Goal: Information Seeking & Learning: Learn about a topic

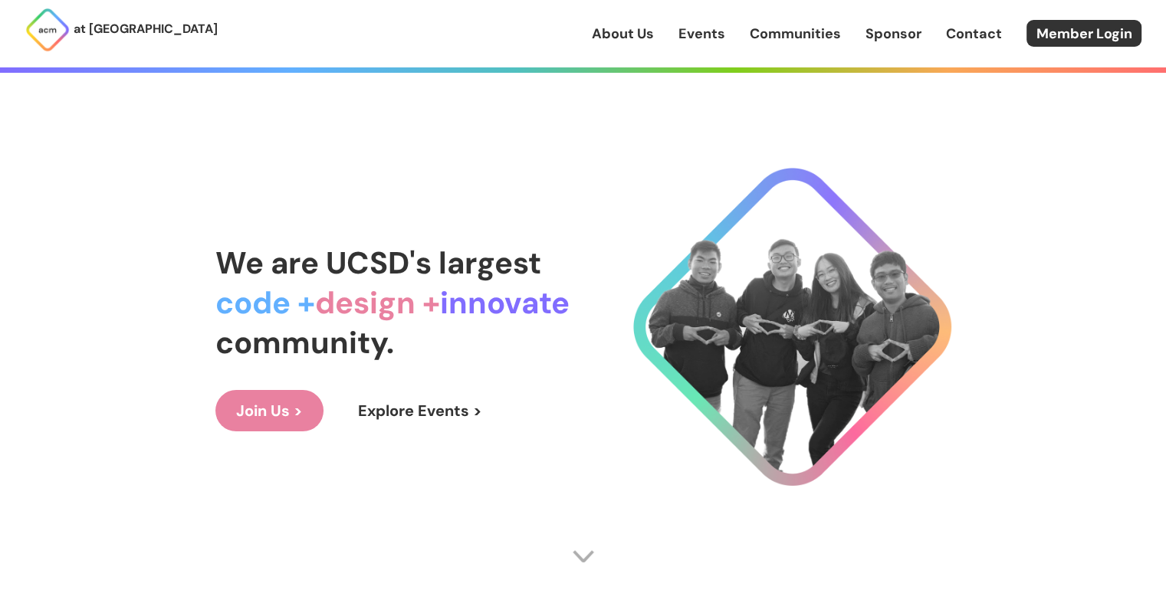
click at [636, 30] on link "About Us" at bounding box center [623, 34] width 62 height 20
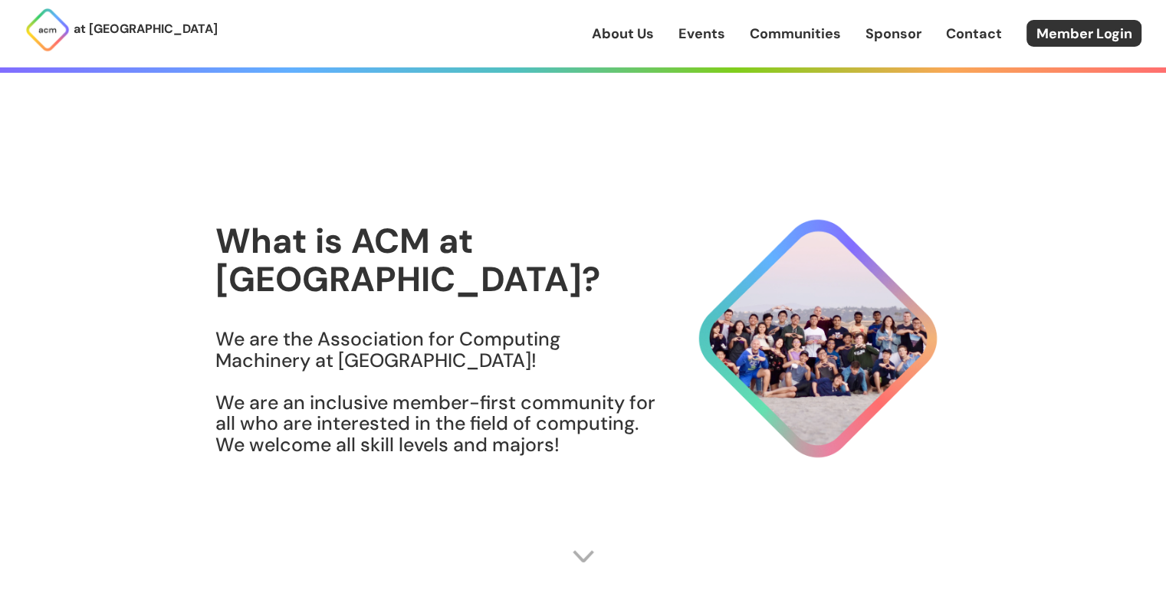
click at [692, 31] on link "Events" at bounding box center [702, 34] width 47 height 20
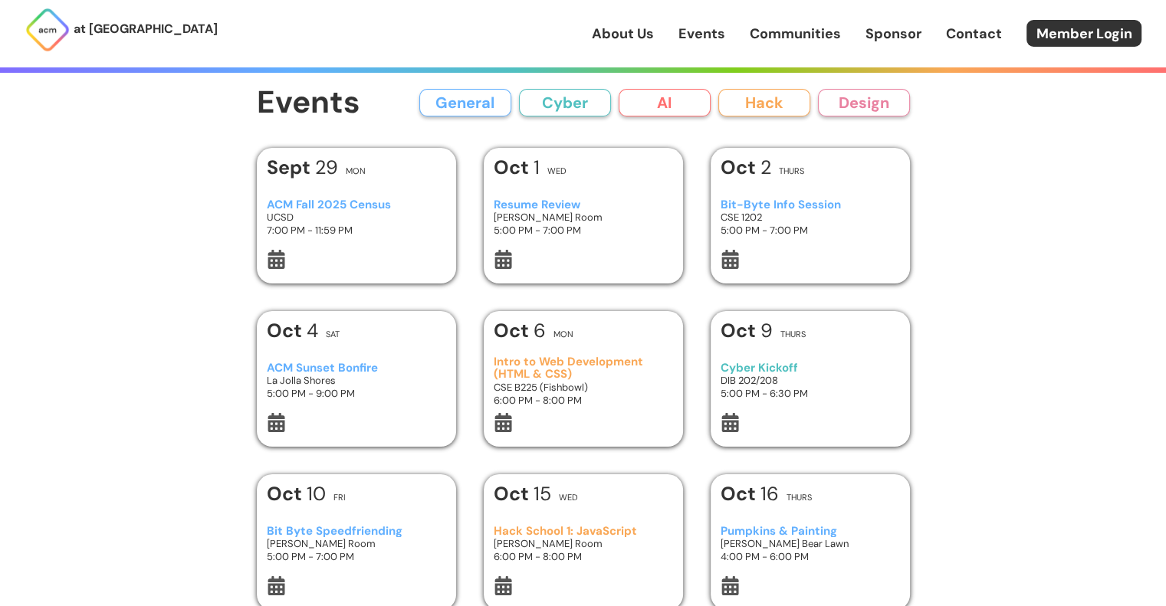
click at [552, 242] on div "Resume Review [PERSON_NAME] Room 5:00 PM - 7:00 PM" at bounding box center [583, 218] width 179 height 64
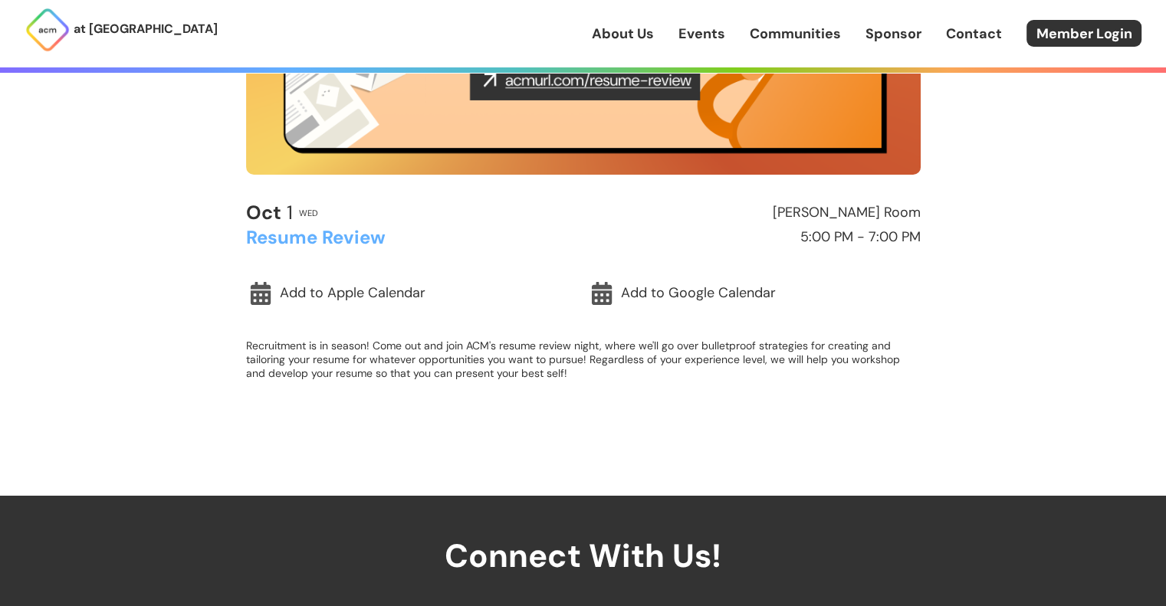
scroll to position [362, 0]
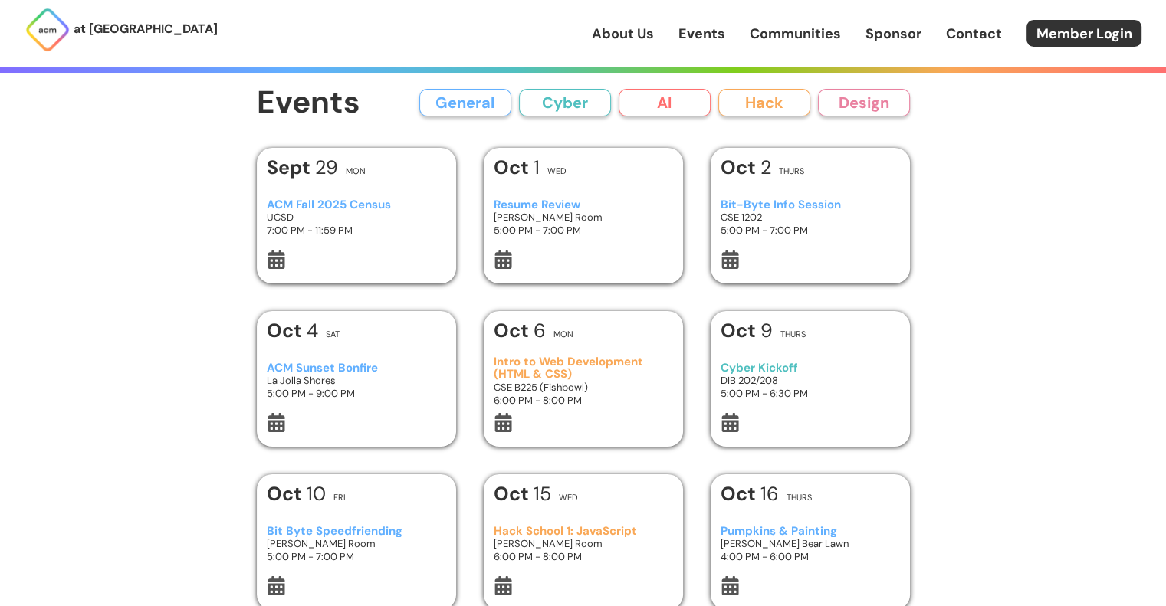
click at [831, 222] on h3 "CSE 1202" at bounding box center [810, 217] width 179 height 13
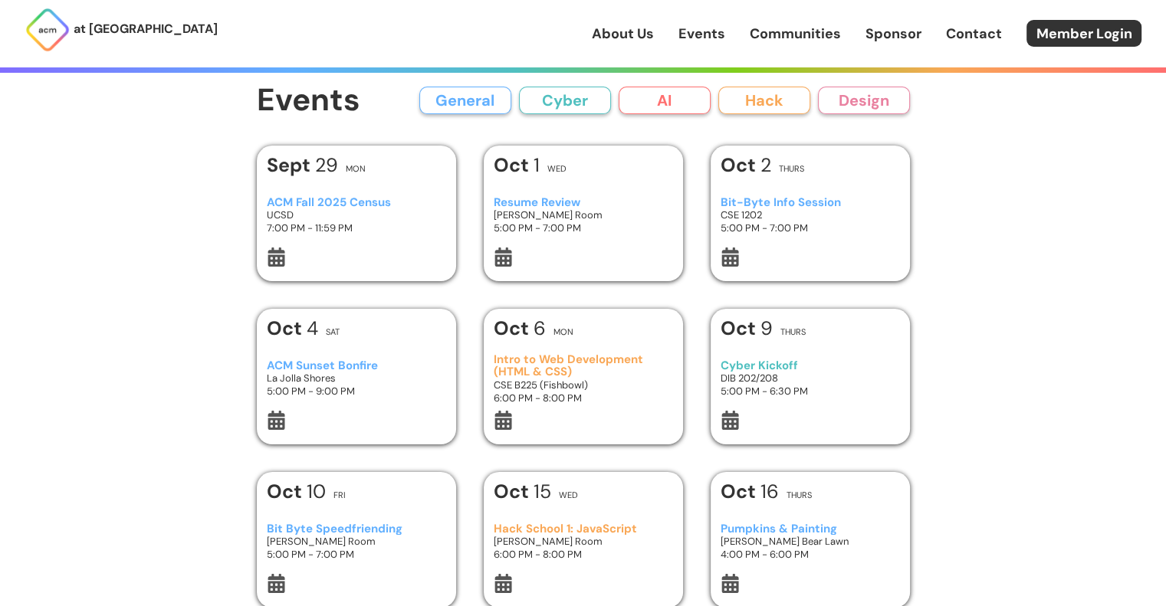
click at [831, 230] on h3 "5:00 PM - 7:00 PM" at bounding box center [810, 228] width 179 height 13
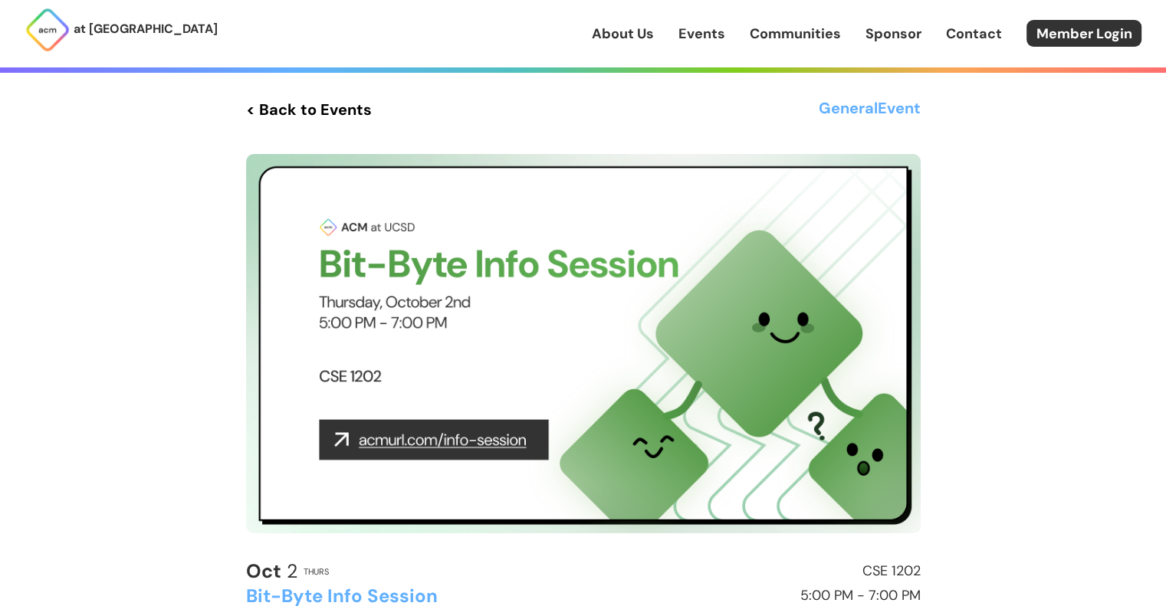
click at [415, 436] on img at bounding box center [583, 344] width 675 height 380
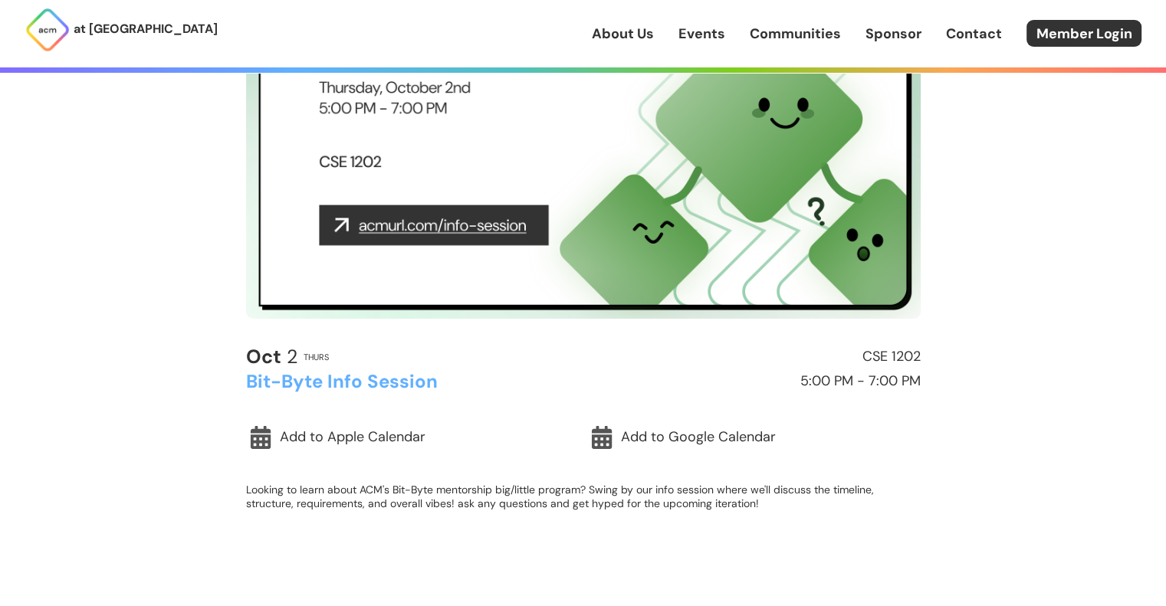
scroll to position [218, 0]
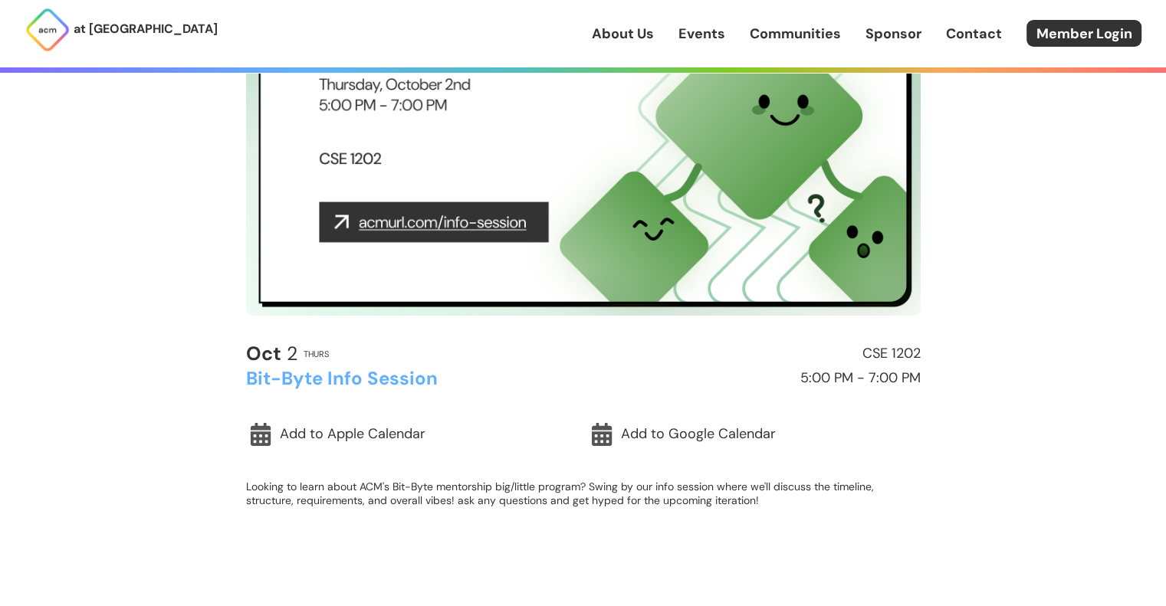
click at [418, 229] on img at bounding box center [583, 126] width 675 height 380
click at [341, 215] on img at bounding box center [583, 126] width 675 height 380
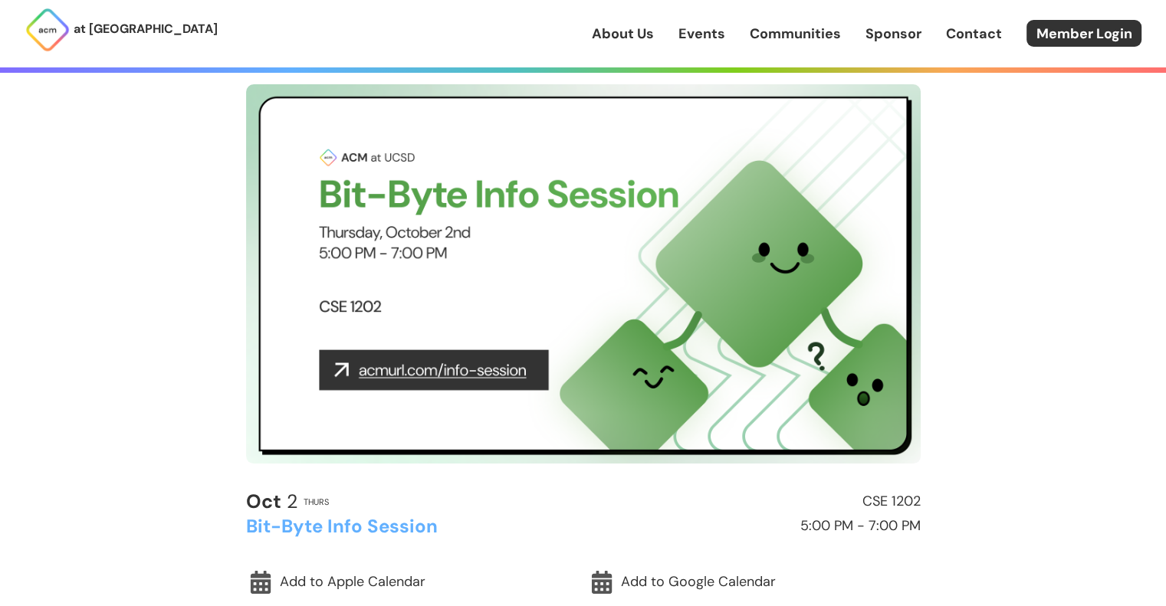
scroll to position [39, 0]
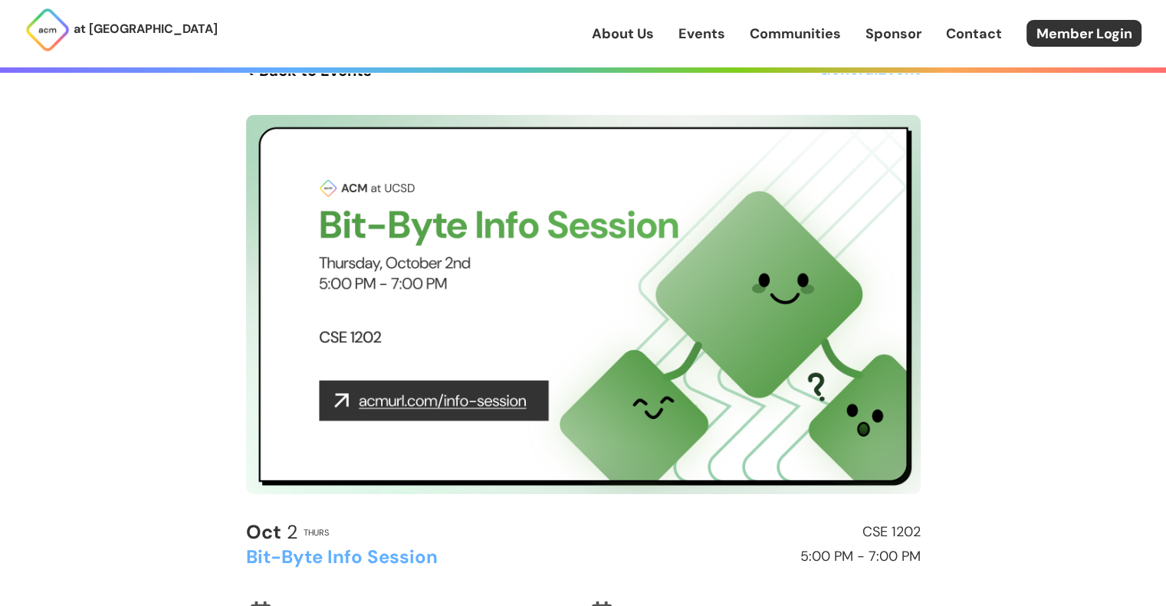
click at [403, 399] on img at bounding box center [583, 305] width 675 height 380
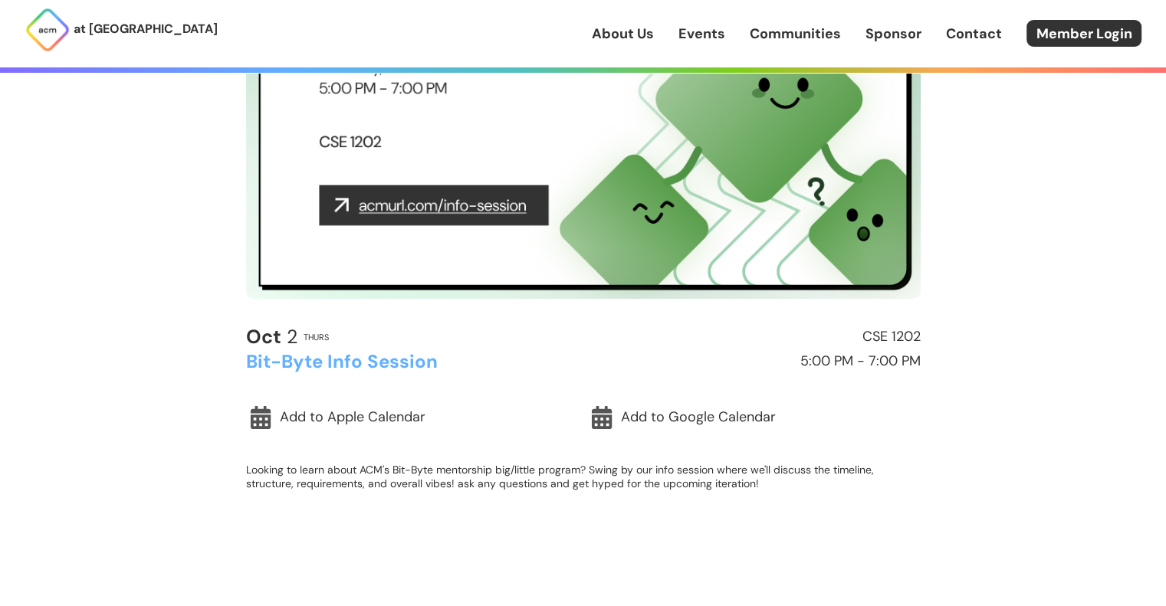
scroll to position [202, 0]
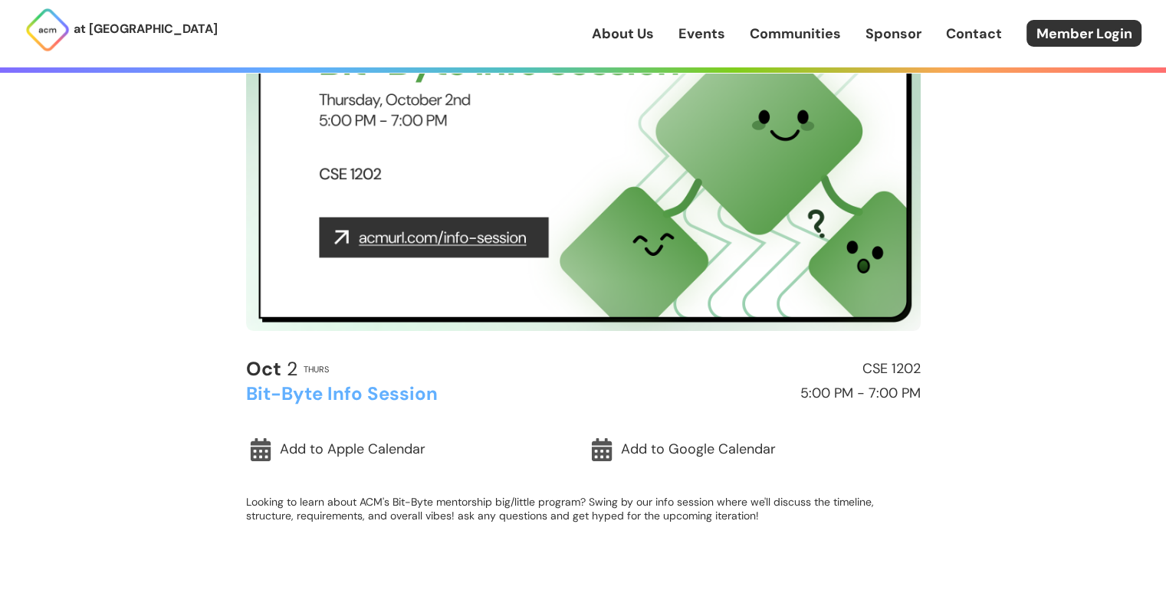
click at [336, 403] on h2 "Bit-Byte Info Session" at bounding box center [411, 394] width 330 height 20
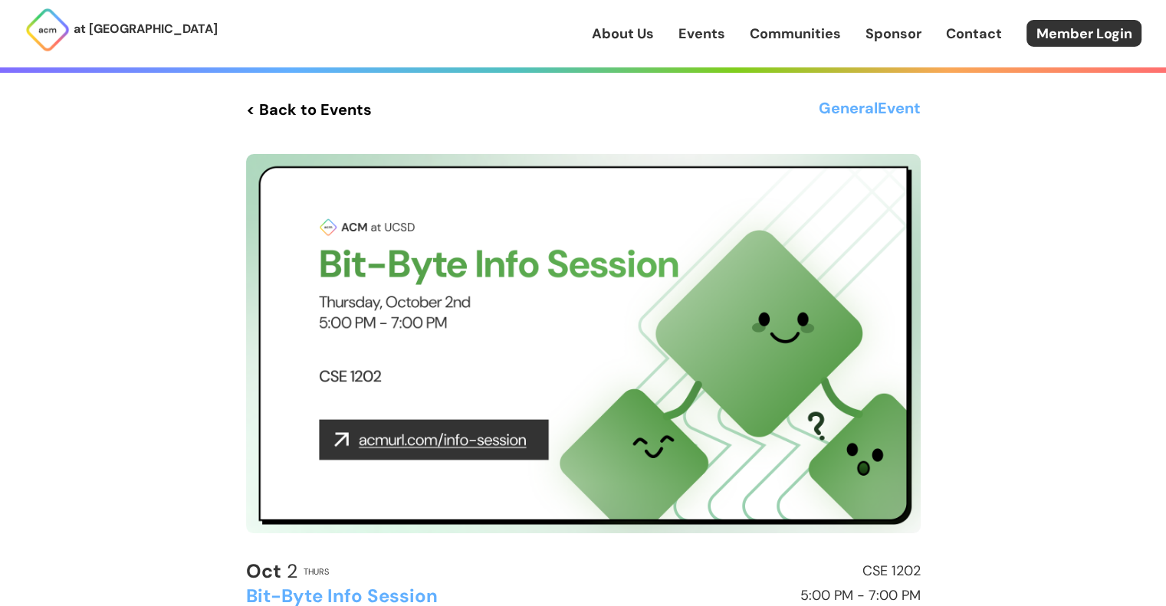
click at [839, 113] on h3 "General Event" at bounding box center [870, 110] width 102 height 28
click at [429, 454] on img at bounding box center [583, 344] width 675 height 380
click at [429, 450] on img at bounding box center [583, 344] width 675 height 380
click at [429, 442] on img at bounding box center [583, 344] width 675 height 380
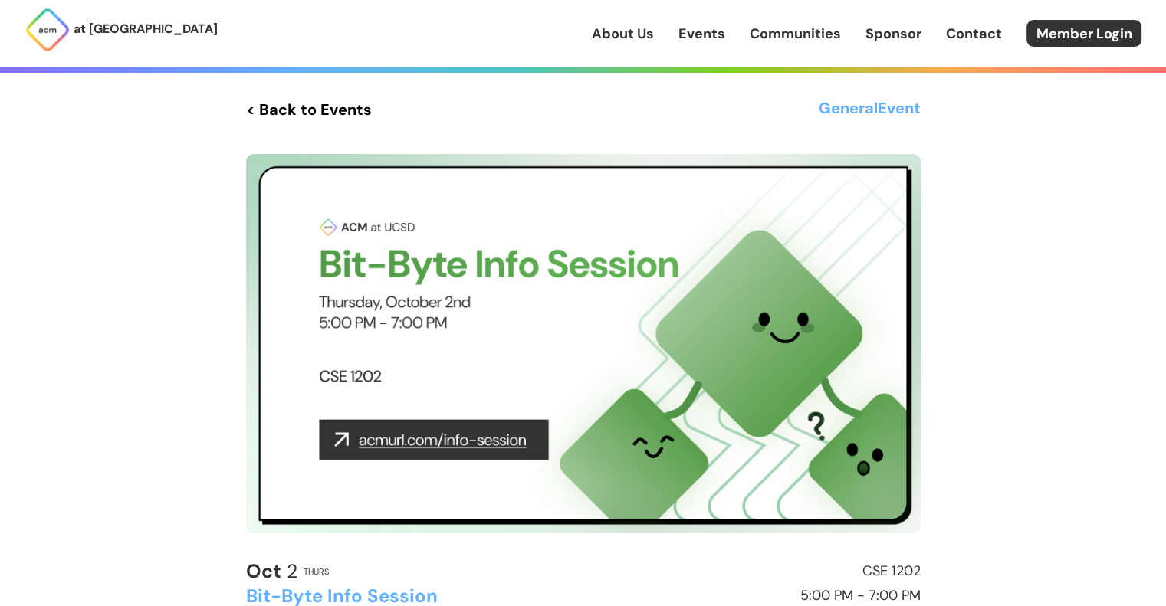
click at [429, 442] on img at bounding box center [583, 344] width 675 height 380
click at [301, 113] on link "< Back to Events" at bounding box center [309, 110] width 126 height 28
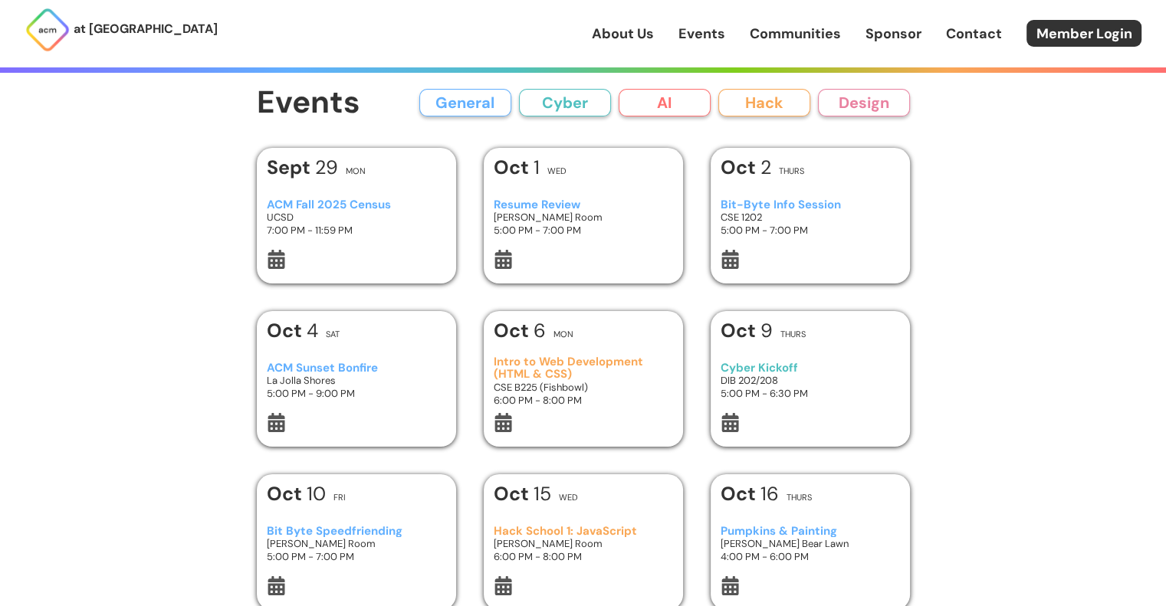
click at [640, 98] on button "AI" at bounding box center [665, 103] width 92 height 28
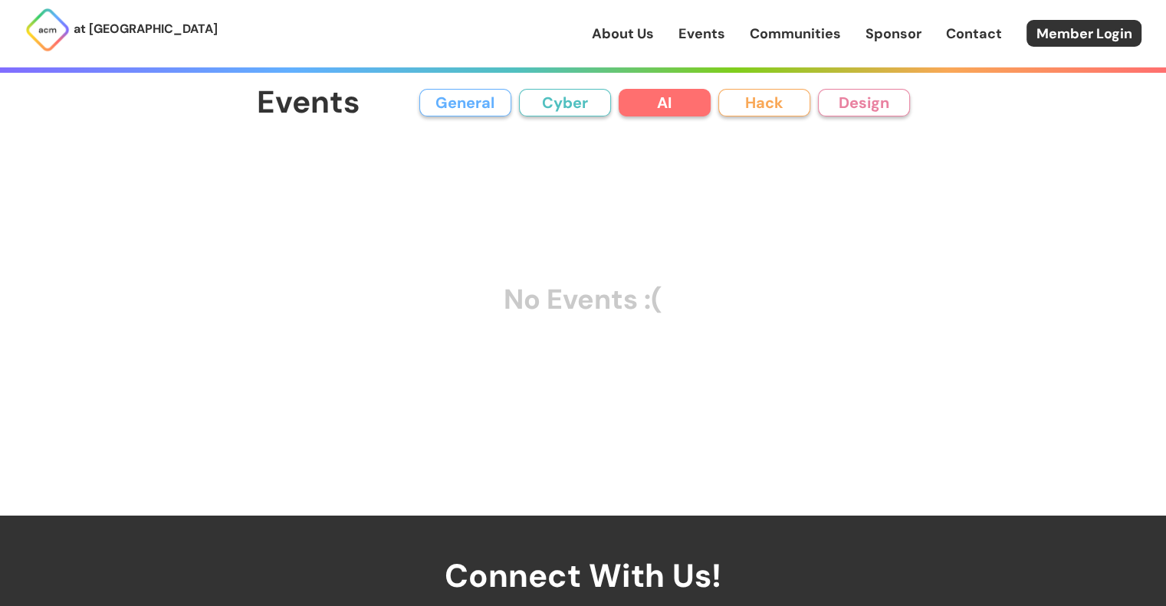
click at [560, 98] on button "Cyber" at bounding box center [565, 103] width 92 height 28
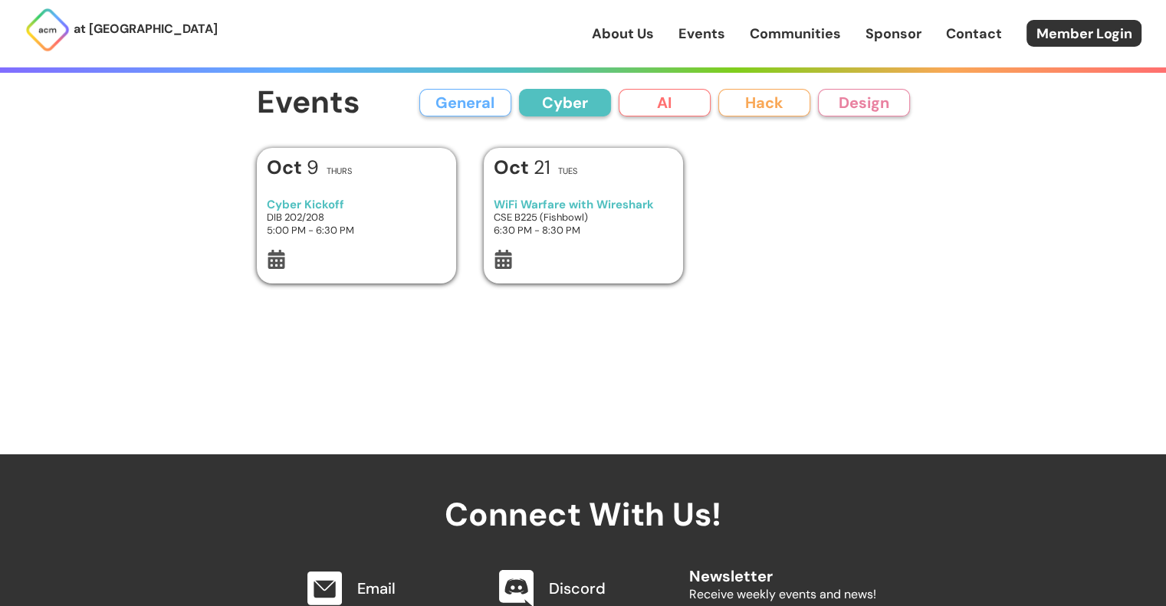
click at [463, 107] on button "General" at bounding box center [465, 103] width 92 height 28
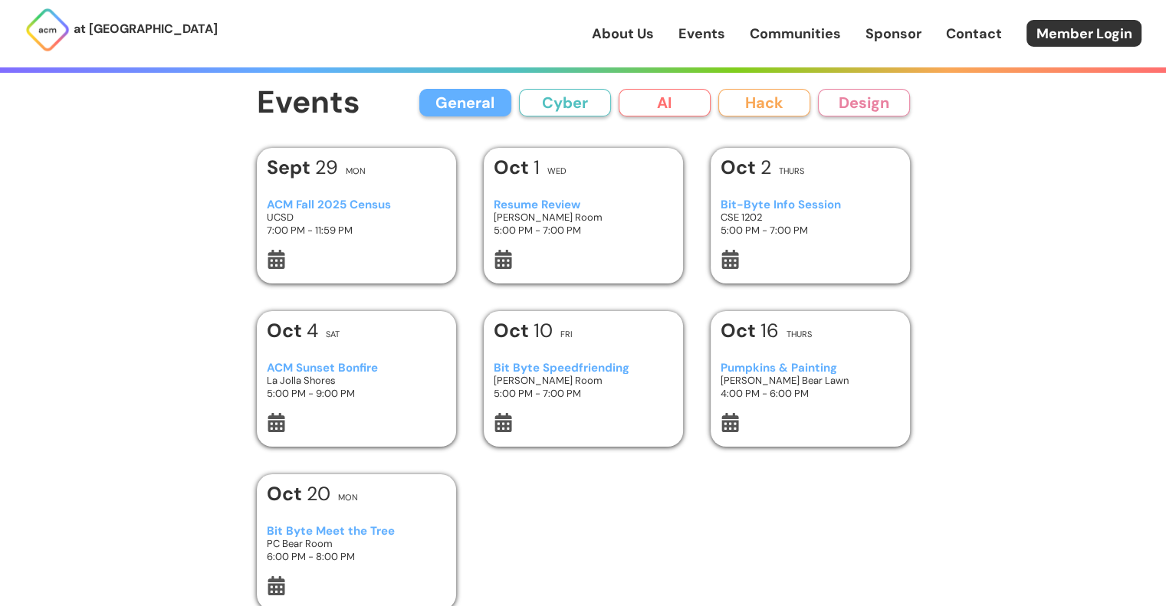
click at [904, 210] on div "[DATE] Thurs Bit-Byte Info Session CSE 1202 5:00 PM - 7:00 PM" at bounding box center [810, 216] width 199 height 136
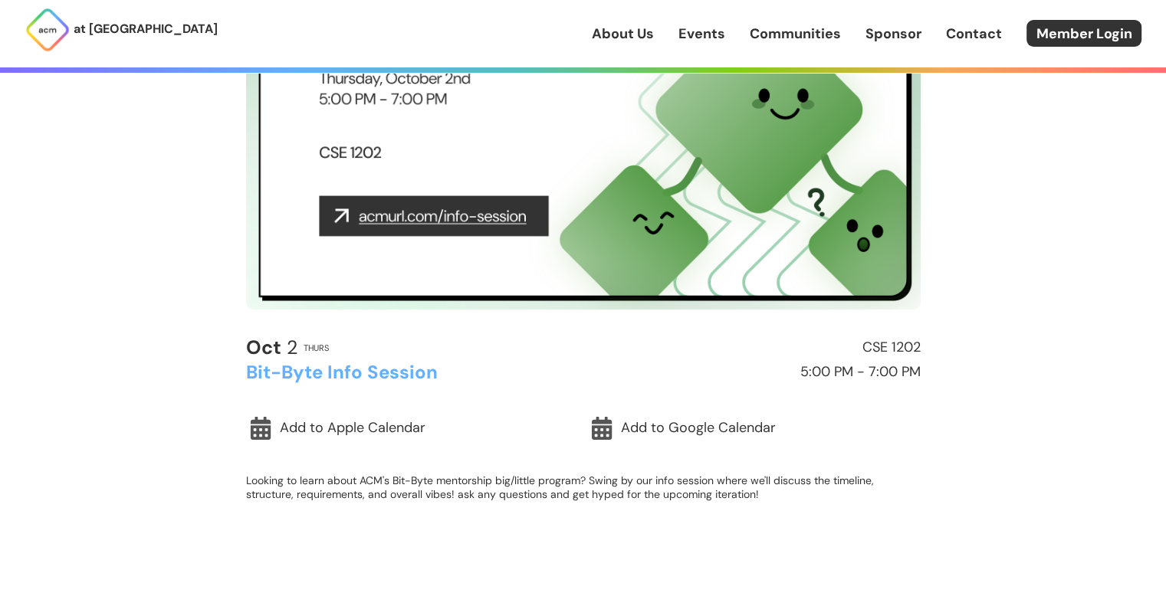
scroll to position [223, 0]
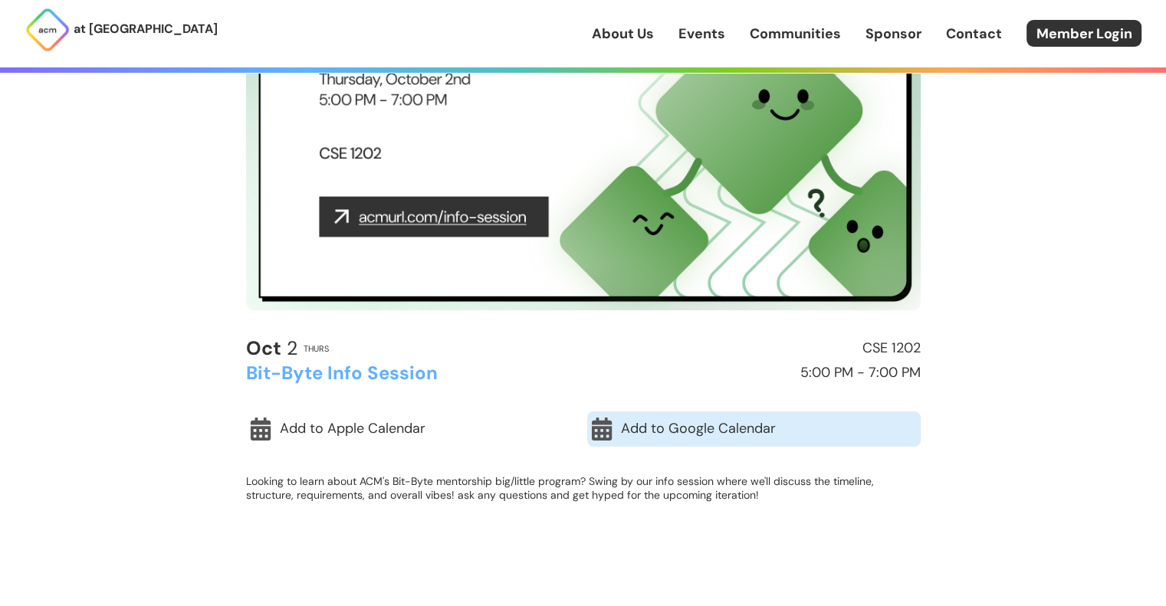
click at [654, 429] on link "Add to Google Calendar" at bounding box center [754, 429] width 334 height 35
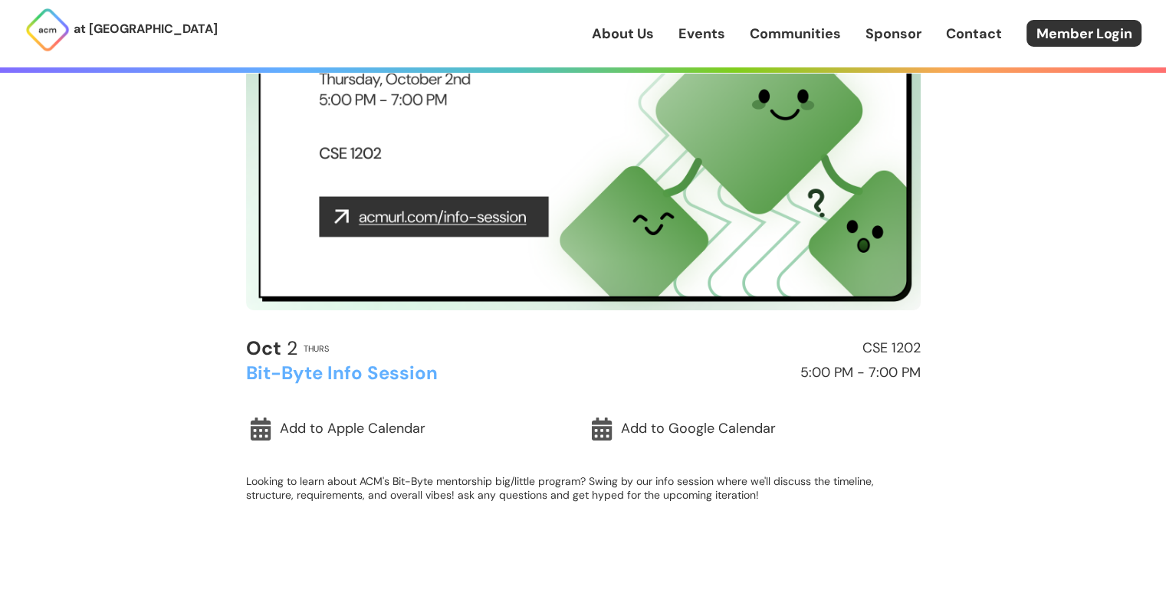
scroll to position [0, 0]
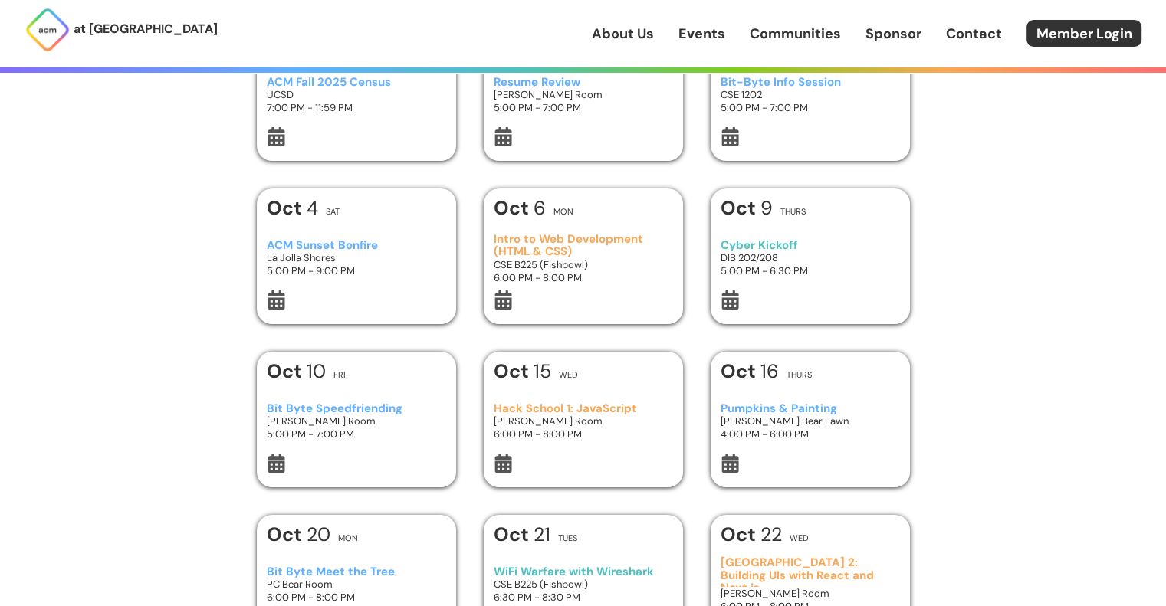
scroll to position [124, 0]
click at [378, 448] on div "Bit Byte Speedfriending [PERSON_NAME] Room 5:00 PM - 7:00 PM" at bounding box center [356, 420] width 179 height 64
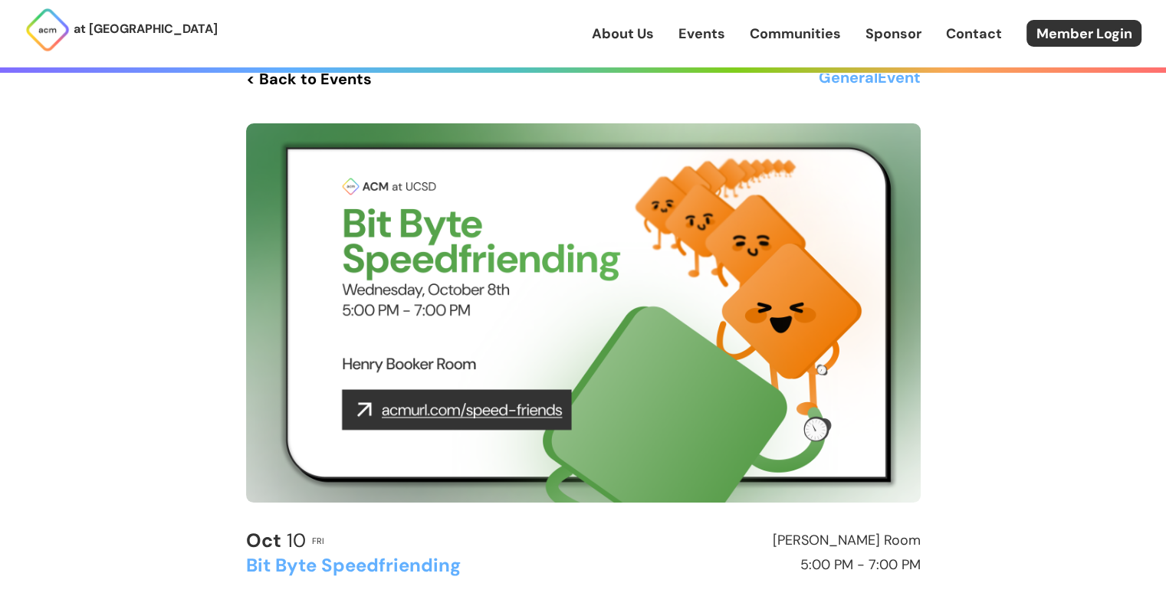
scroll to position [31, 0]
click at [406, 404] on img at bounding box center [583, 313] width 675 height 380
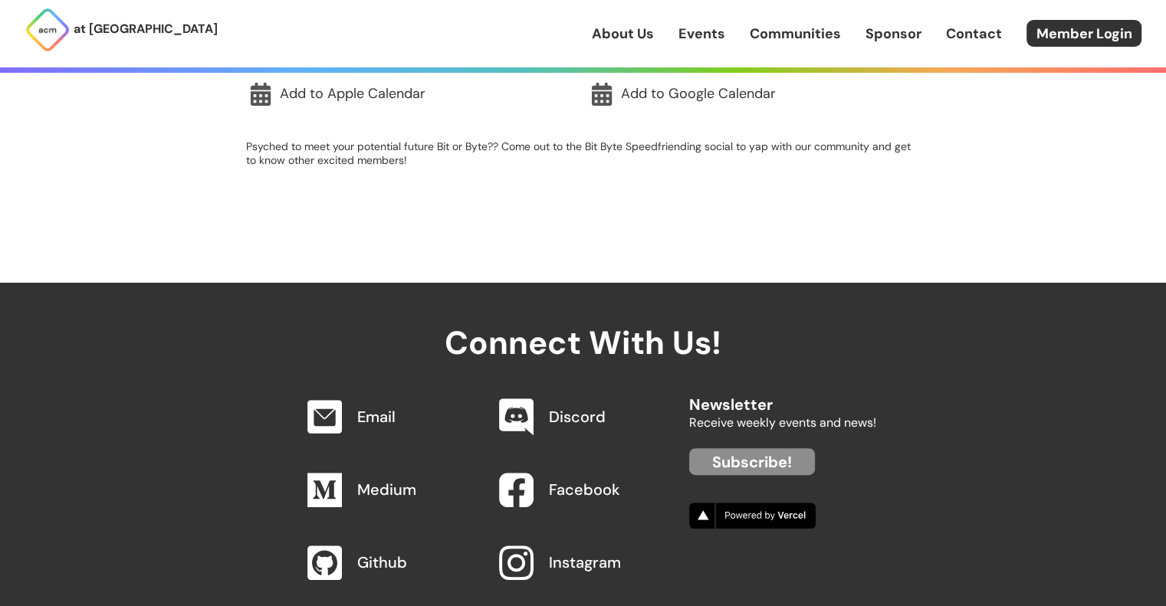
scroll to position [563, 0]
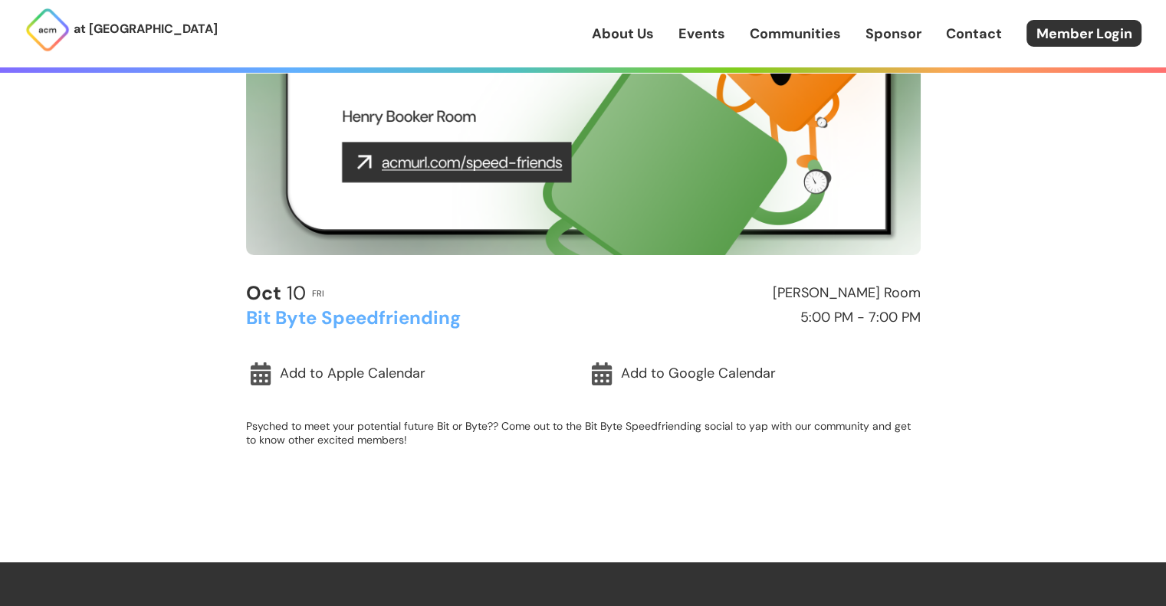
scroll to position [0, 0]
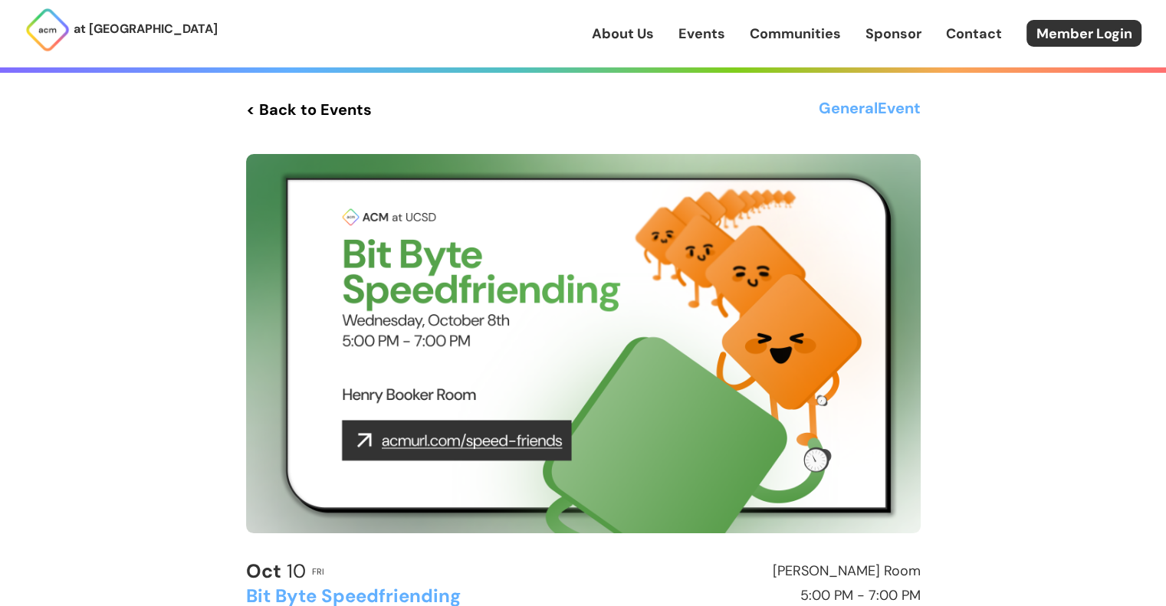
click at [294, 122] on link "< Back to Events" at bounding box center [309, 110] width 126 height 28
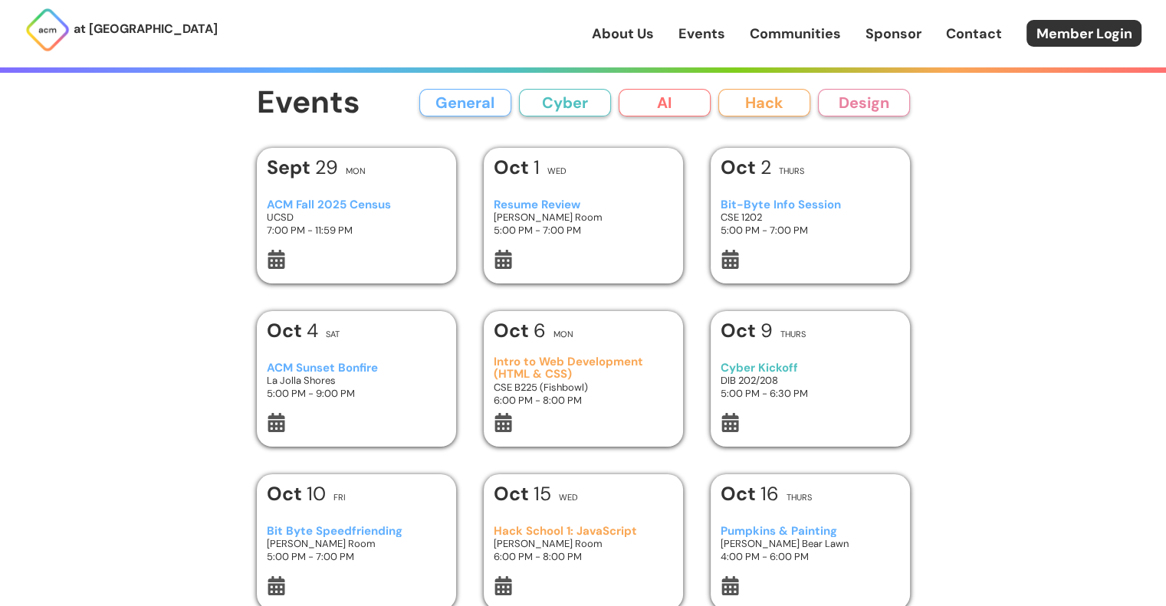
click at [764, 195] on div "Bit-Byte Info Session CSE 1202 5:00 PM - 7:00 PM" at bounding box center [810, 218] width 179 height 64
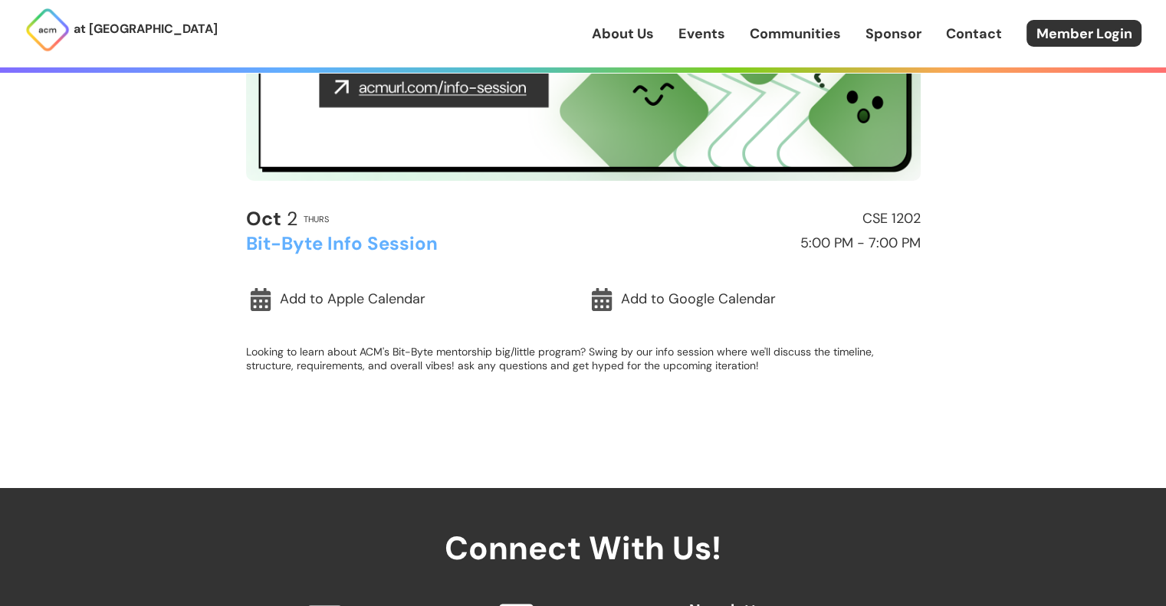
scroll to position [362, 0]
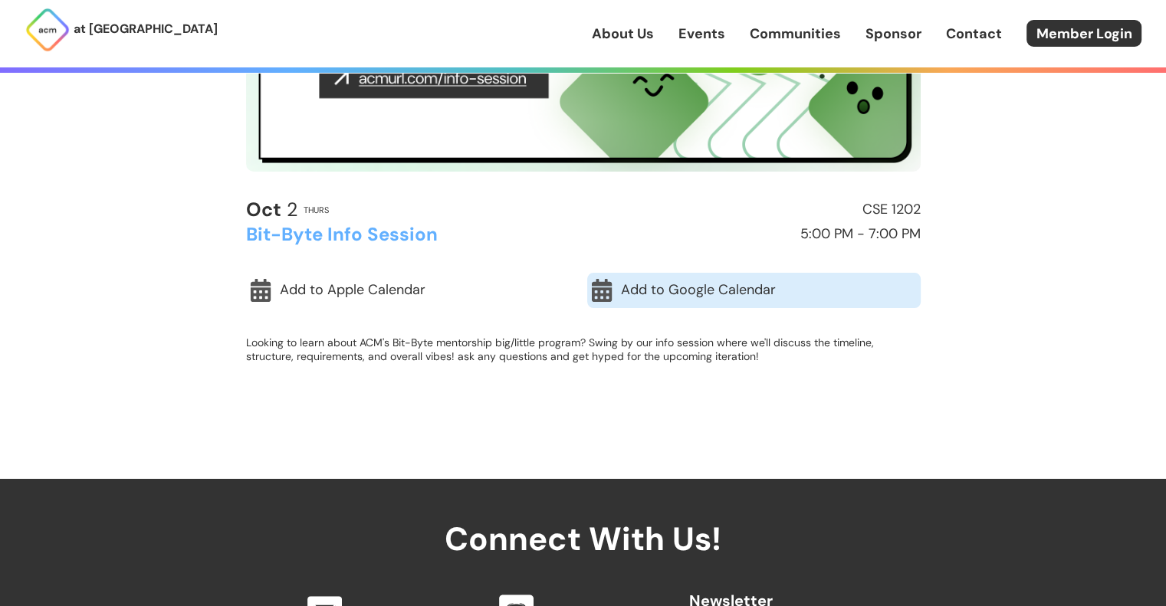
click at [629, 304] on link "Add to Google Calendar" at bounding box center [754, 290] width 334 height 35
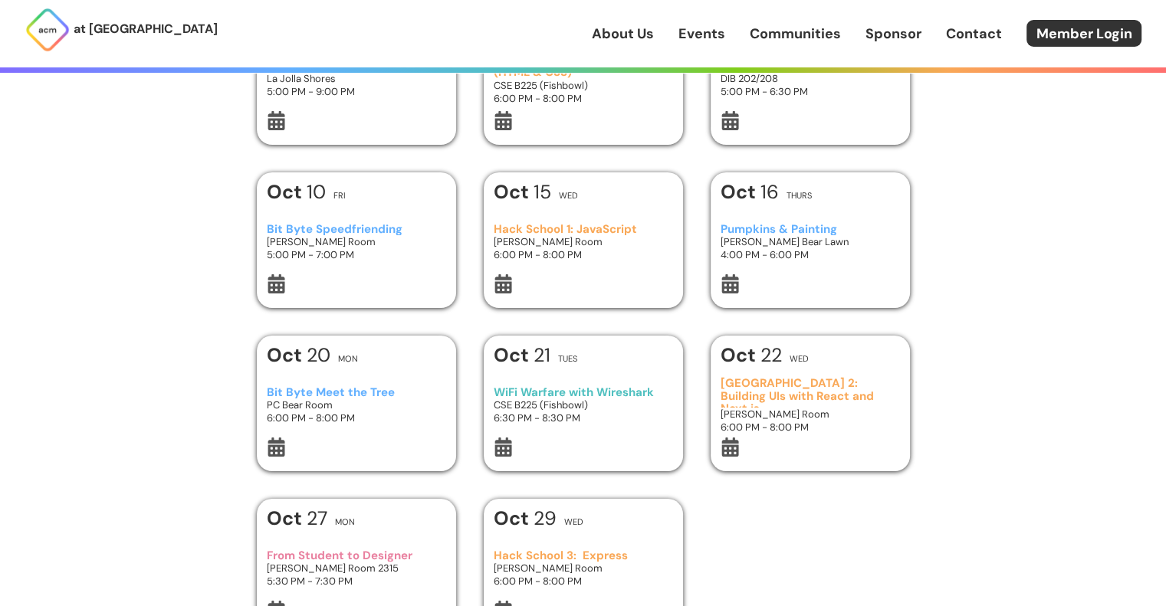
scroll to position [248, 0]
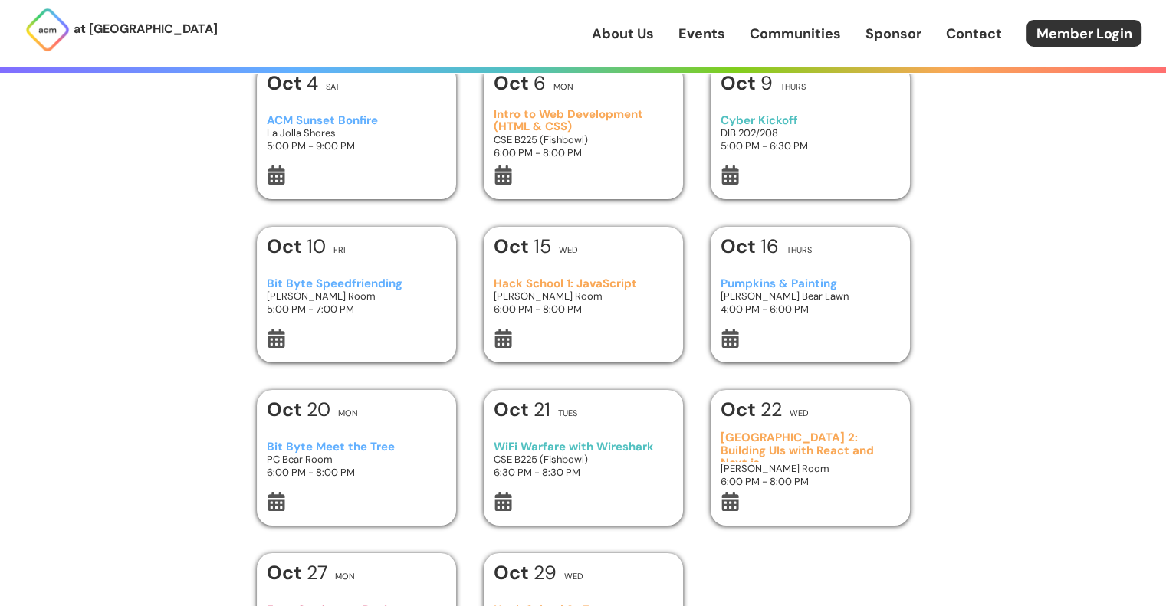
click at [413, 469] on h3 "6:00 PM - 8:00 PM" at bounding box center [356, 472] width 179 height 13
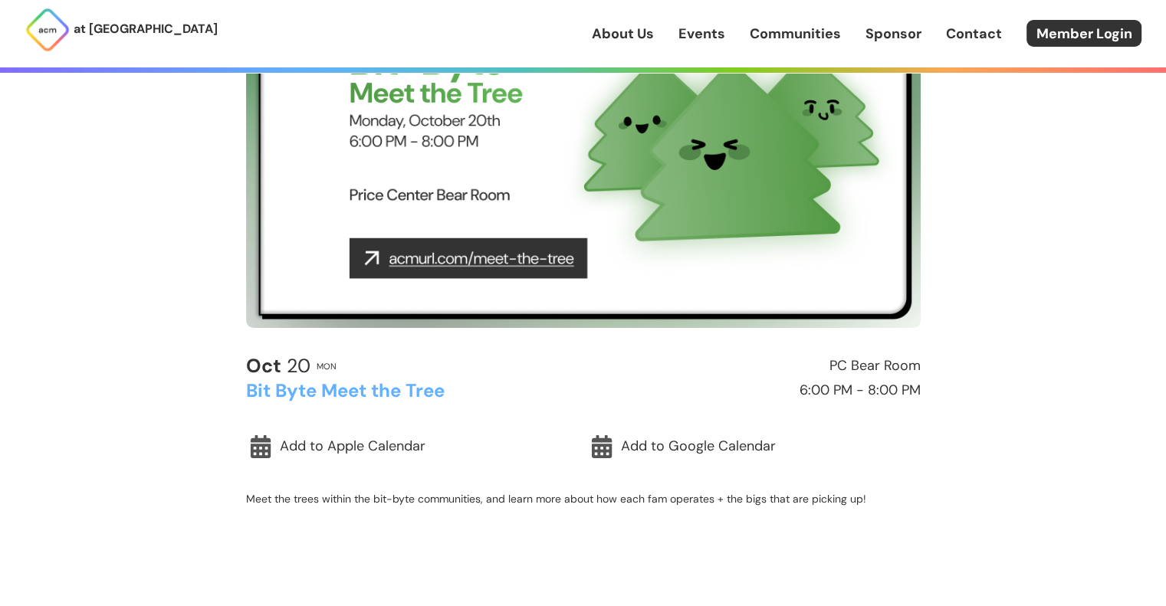
scroll to position [210, 0]
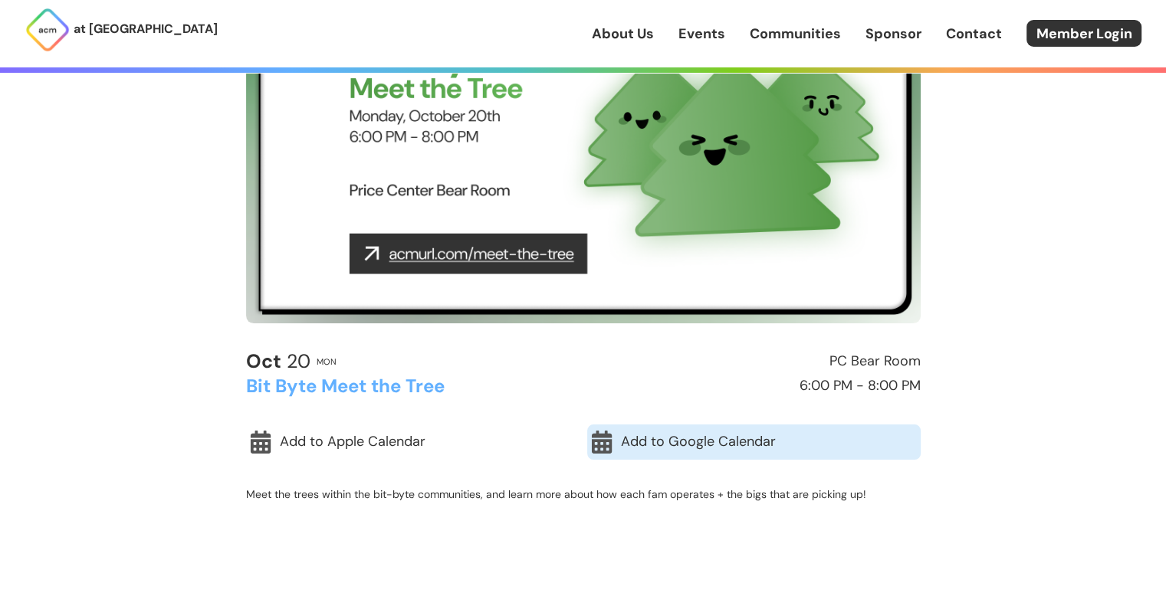
click at [676, 446] on link "Add to Google Calendar" at bounding box center [754, 442] width 334 height 35
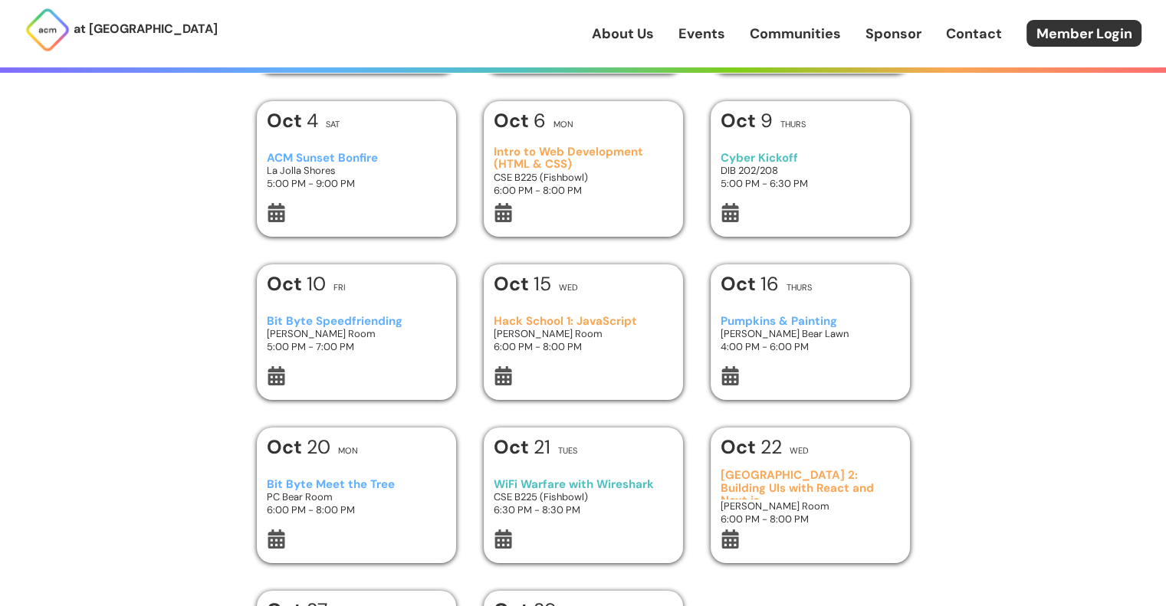
scroll to position [248, 0]
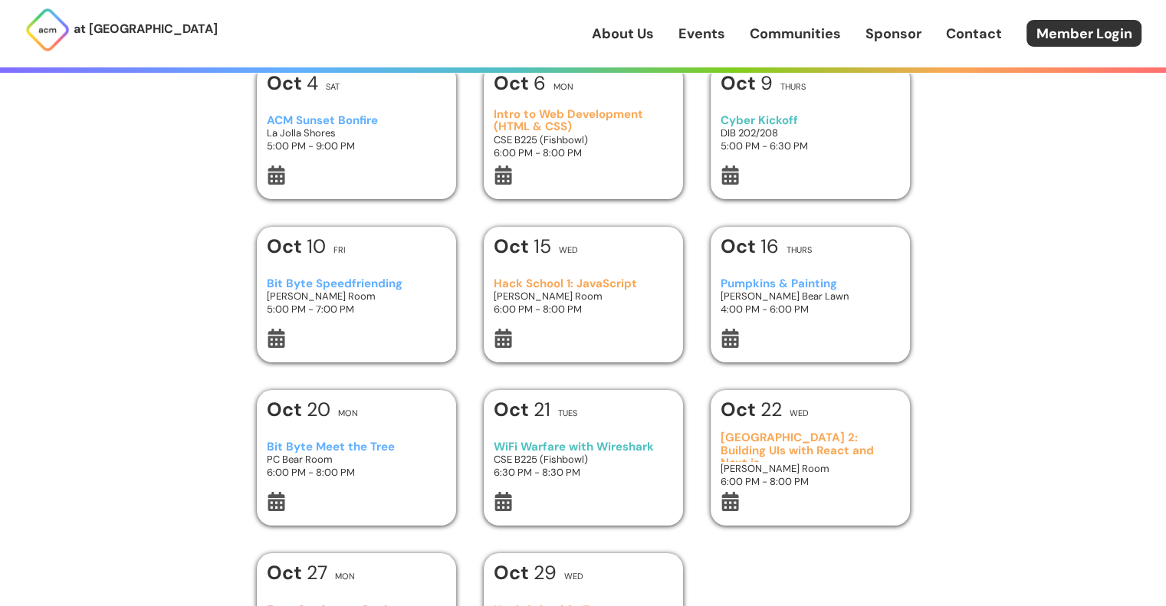
click at [382, 294] on h3 "[PERSON_NAME] Room" at bounding box center [356, 296] width 179 height 13
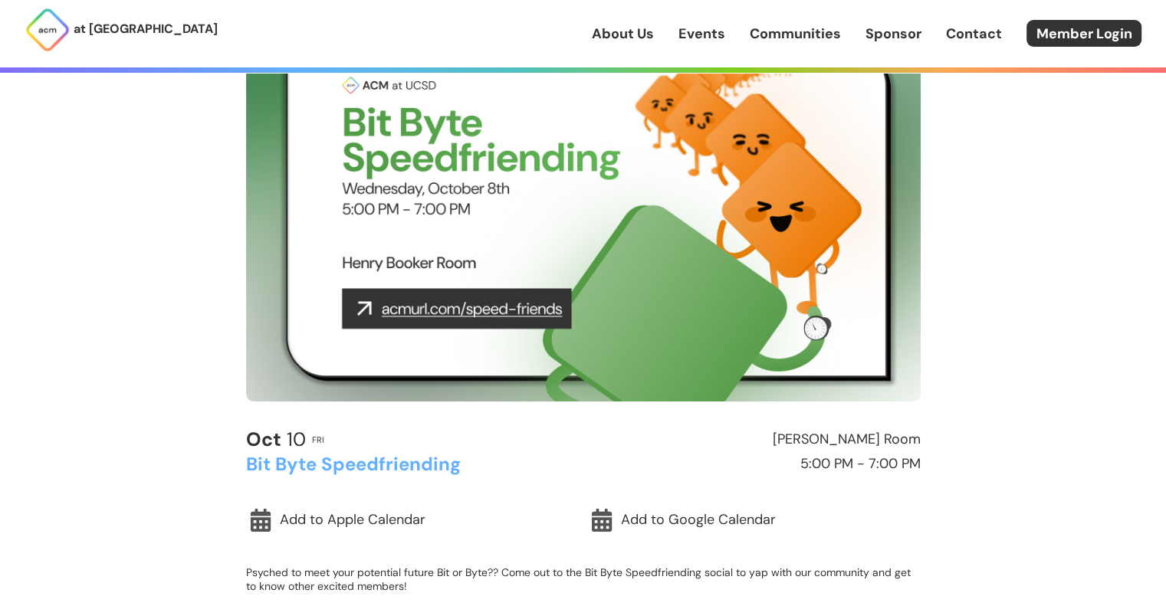
scroll to position [135, 0]
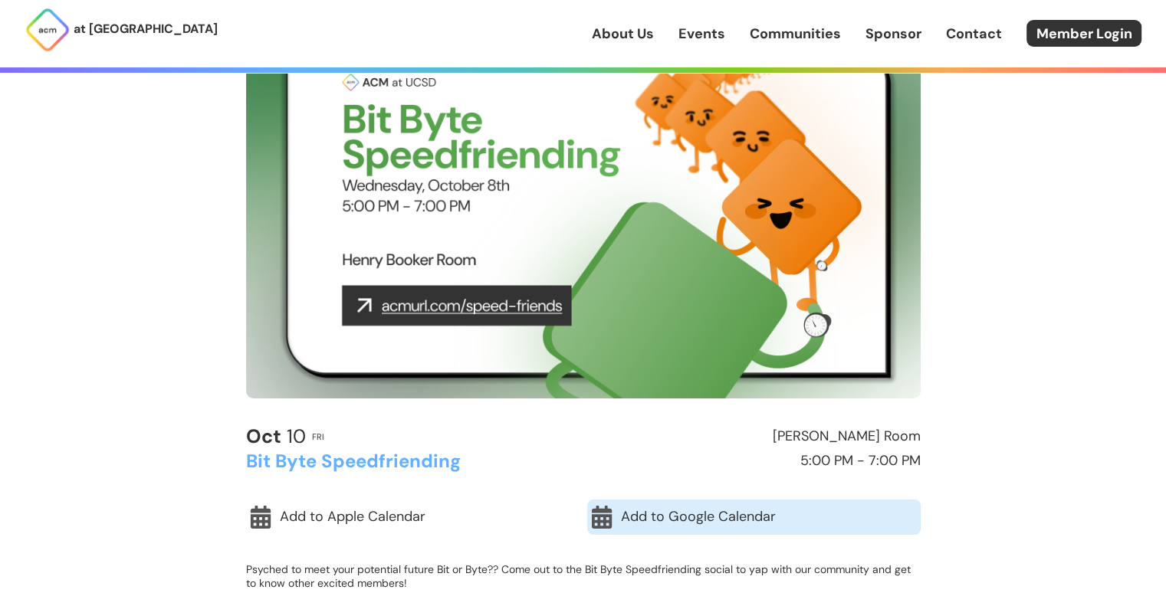
click at [609, 506] on icon at bounding box center [601, 517] width 23 height 23
